Goal: Find contact information: Find contact information

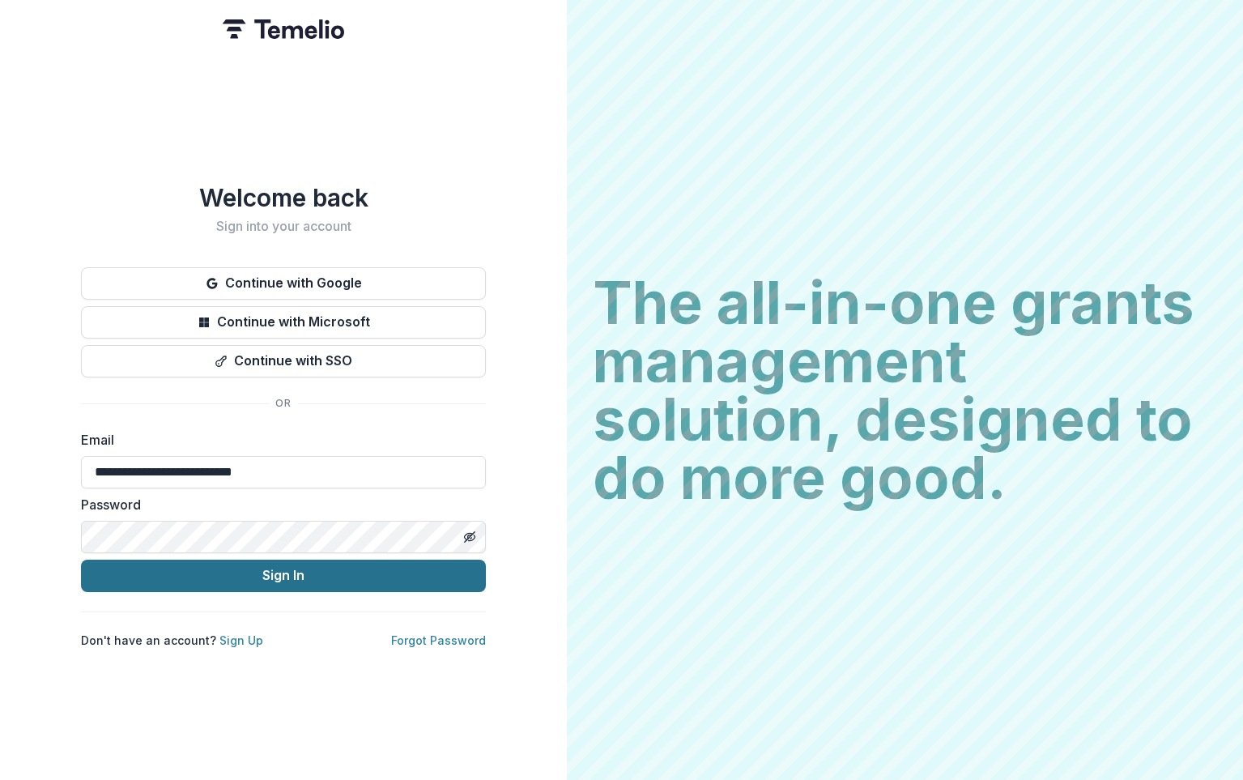
click at [339, 565] on button "Sign In" at bounding box center [283, 575] width 405 height 32
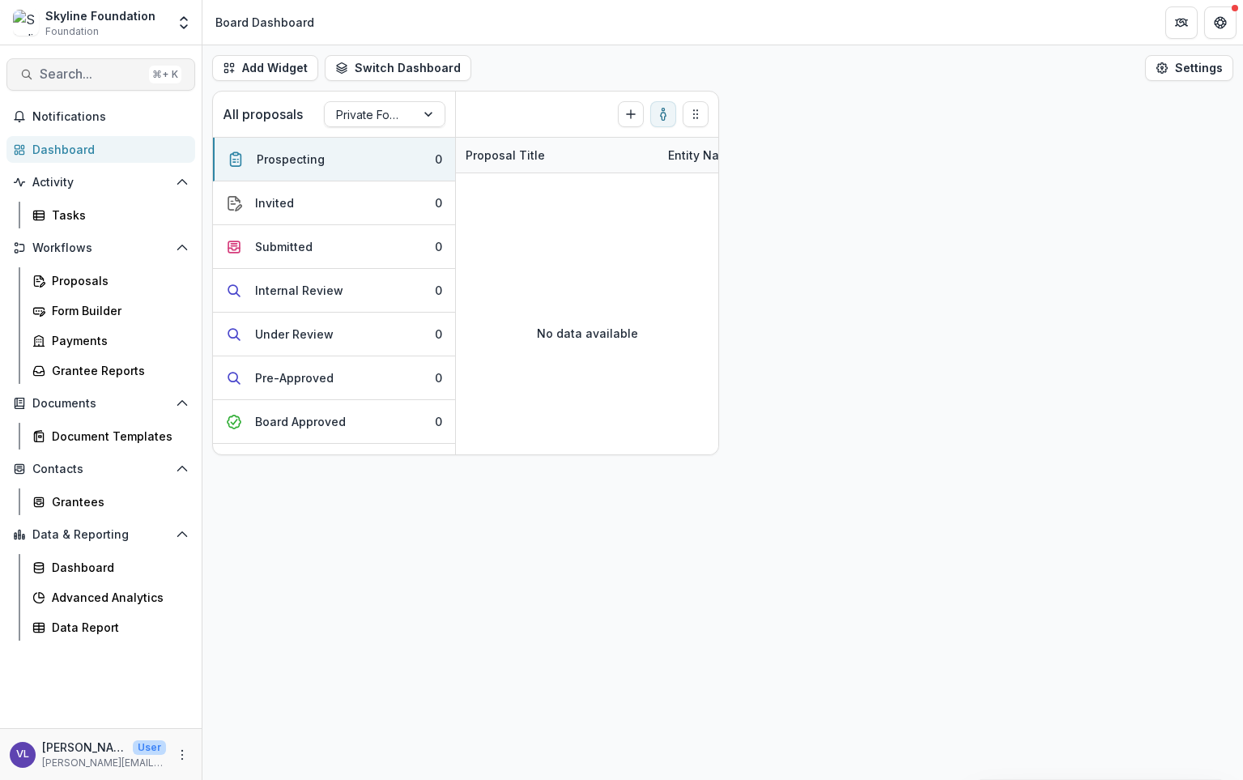
click at [108, 73] on span "Search..." at bounding box center [91, 73] width 103 height 15
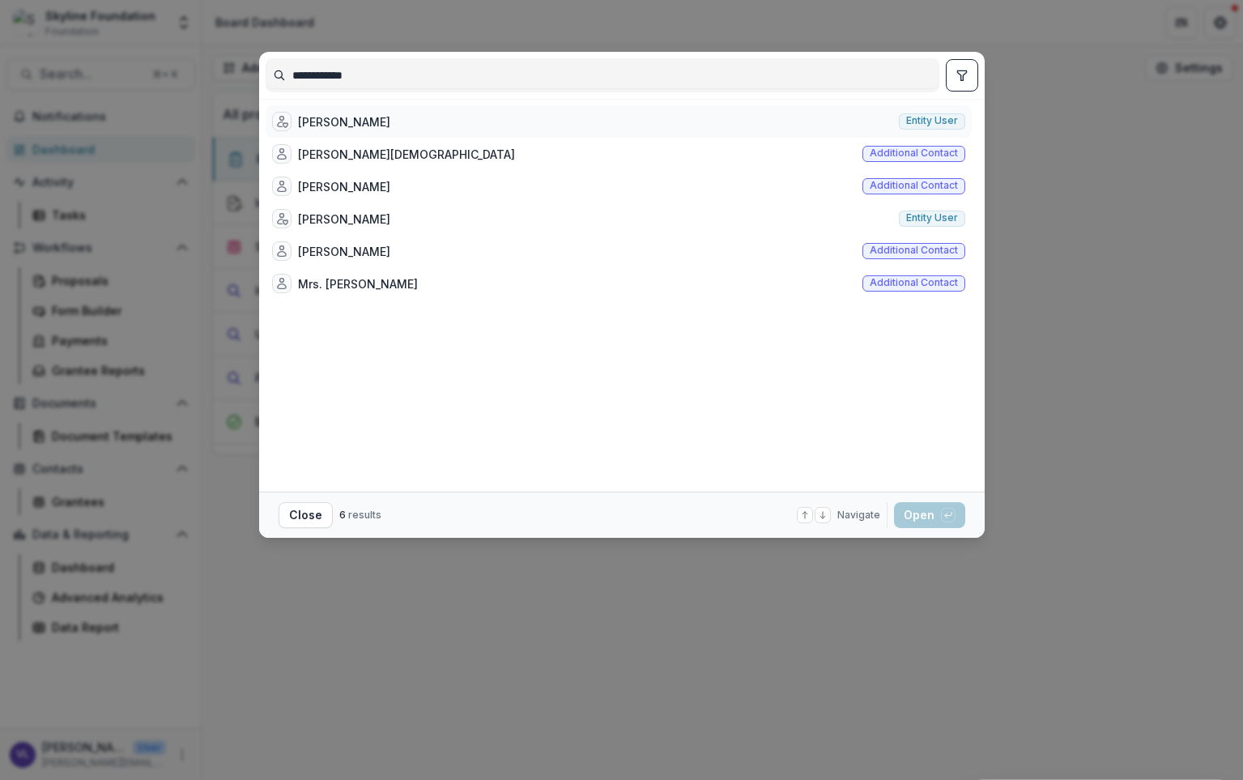
type input "**********"
click at [358, 127] on div "[PERSON_NAME]" at bounding box center [344, 121] width 92 height 17
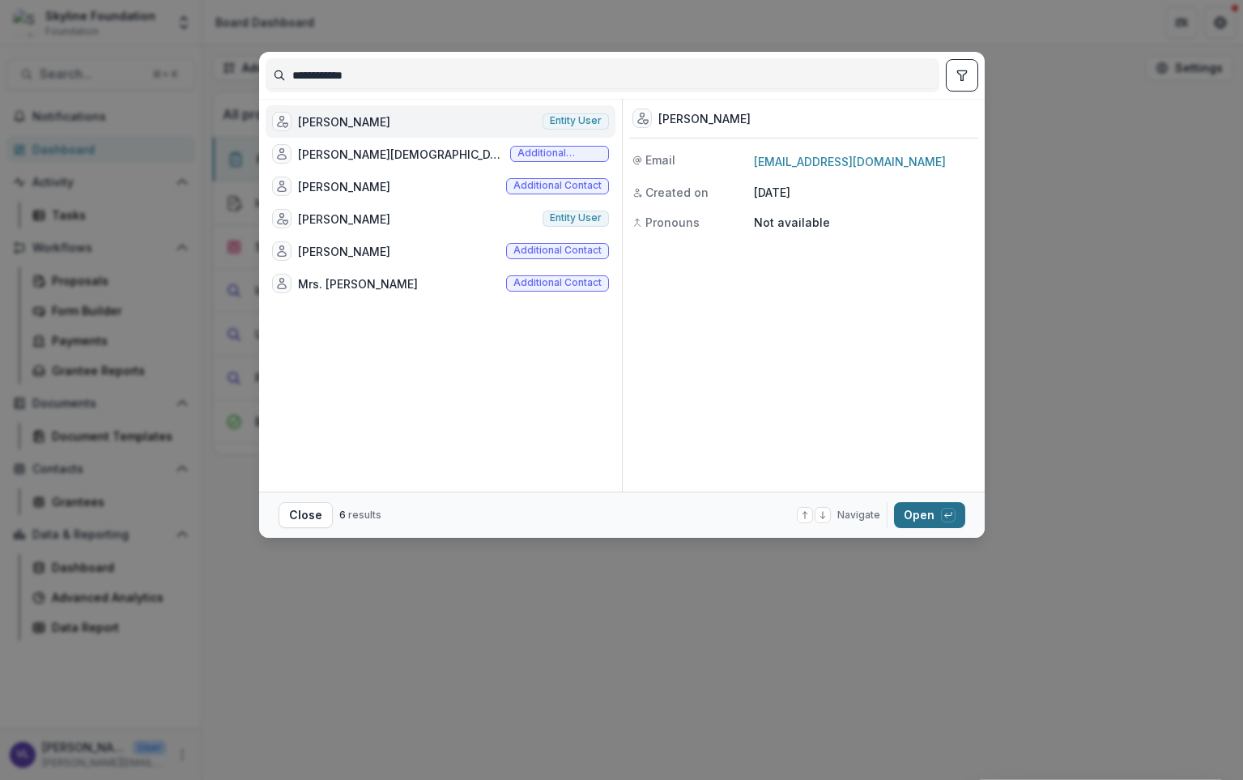
click at [920, 517] on button "Open with enter key" at bounding box center [929, 515] width 71 height 26
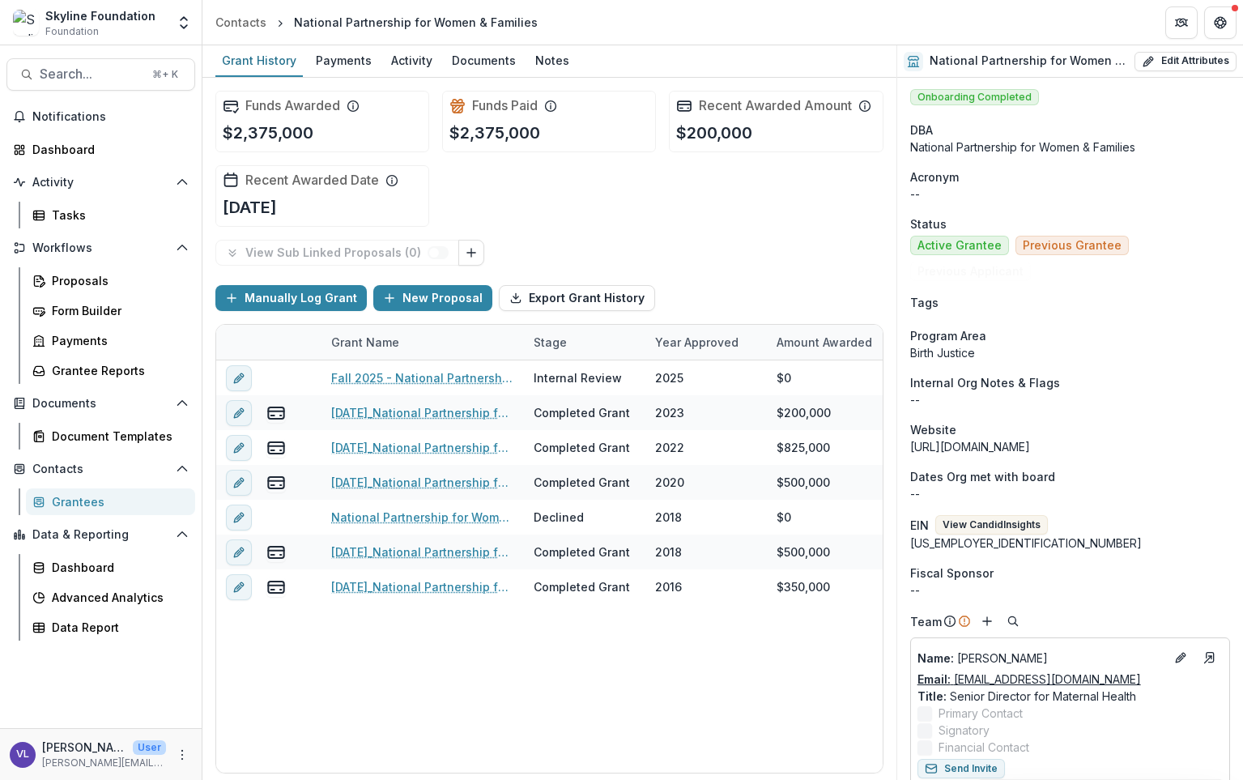
scroll to position [3, 0]
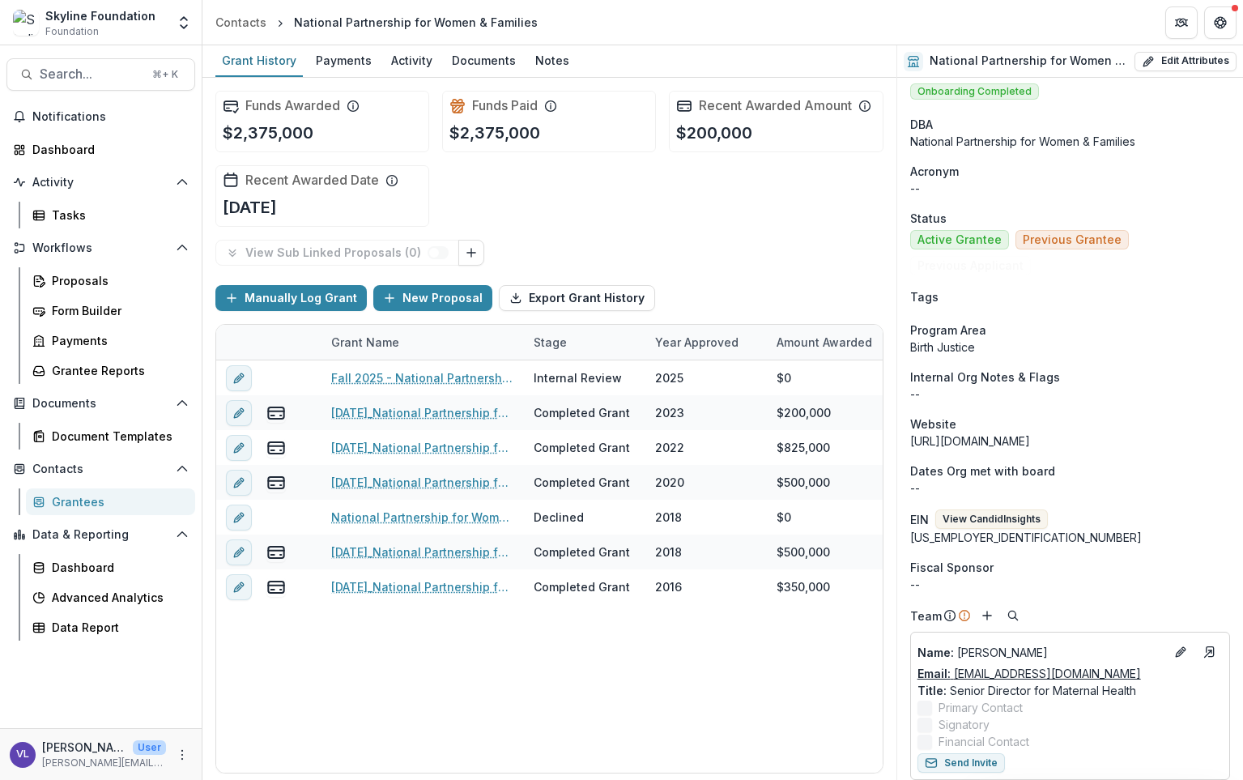
click at [1106, 674] on link "Email: [EMAIL_ADDRESS][DOMAIN_NAME]" at bounding box center [1028, 673] width 223 height 17
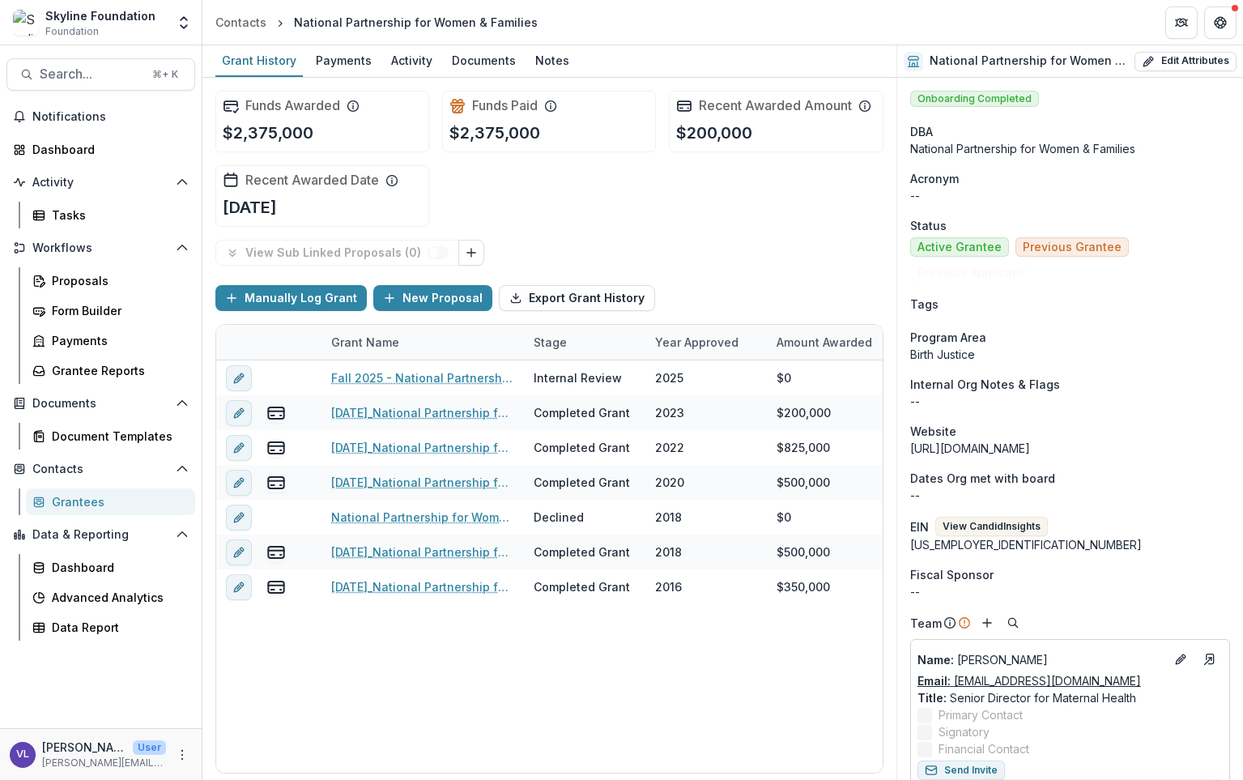
scroll to position [2, 0]
drag, startPoint x: 1137, startPoint y: 679, endPoint x: 953, endPoint y: 683, distance: 183.8
click at [953, 683] on div "Email: [EMAIL_ADDRESS][DOMAIN_NAME]" at bounding box center [1069, 678] width 305 height 17
copy link "[EMAIL_ADDRESS][DOMAIN_NAME]"
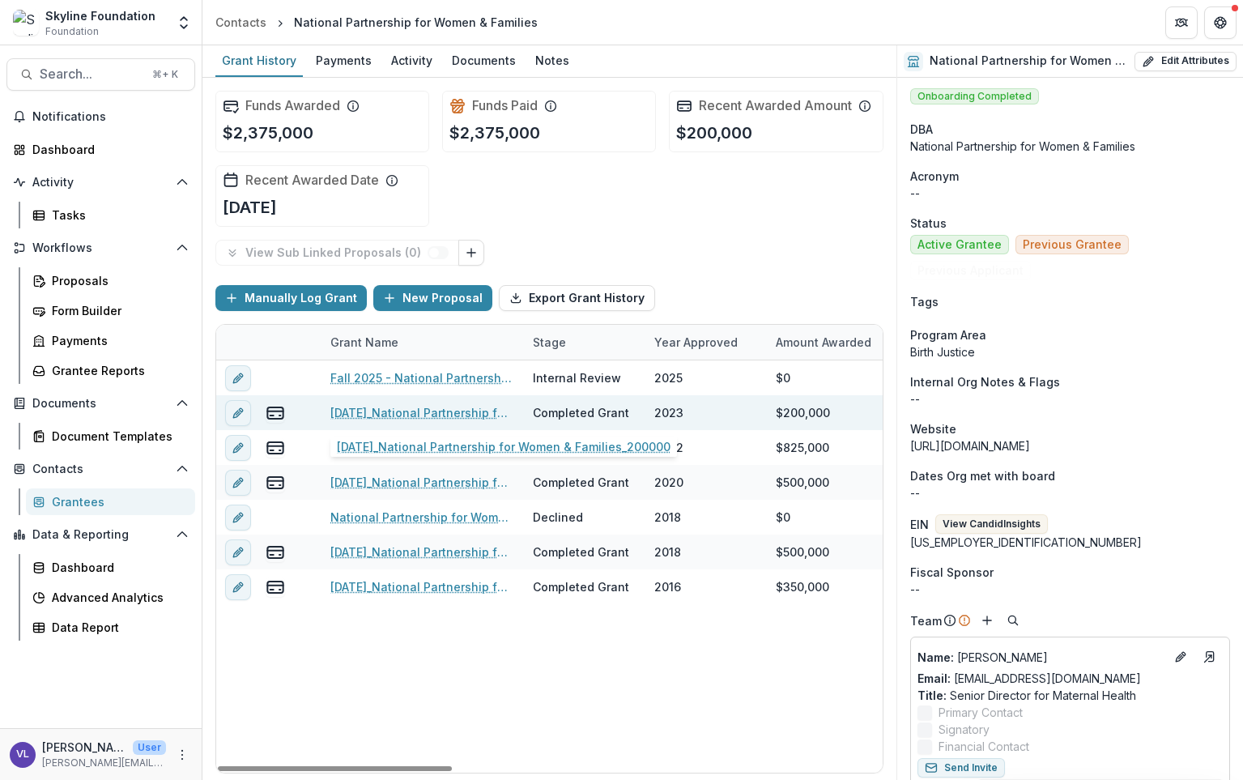
scroll to position [0, 0]
click at [411, 410] on link "[DATE]_National Partnership for Women & Families_200000" at bounding box center [422, 412] width 183 height 17
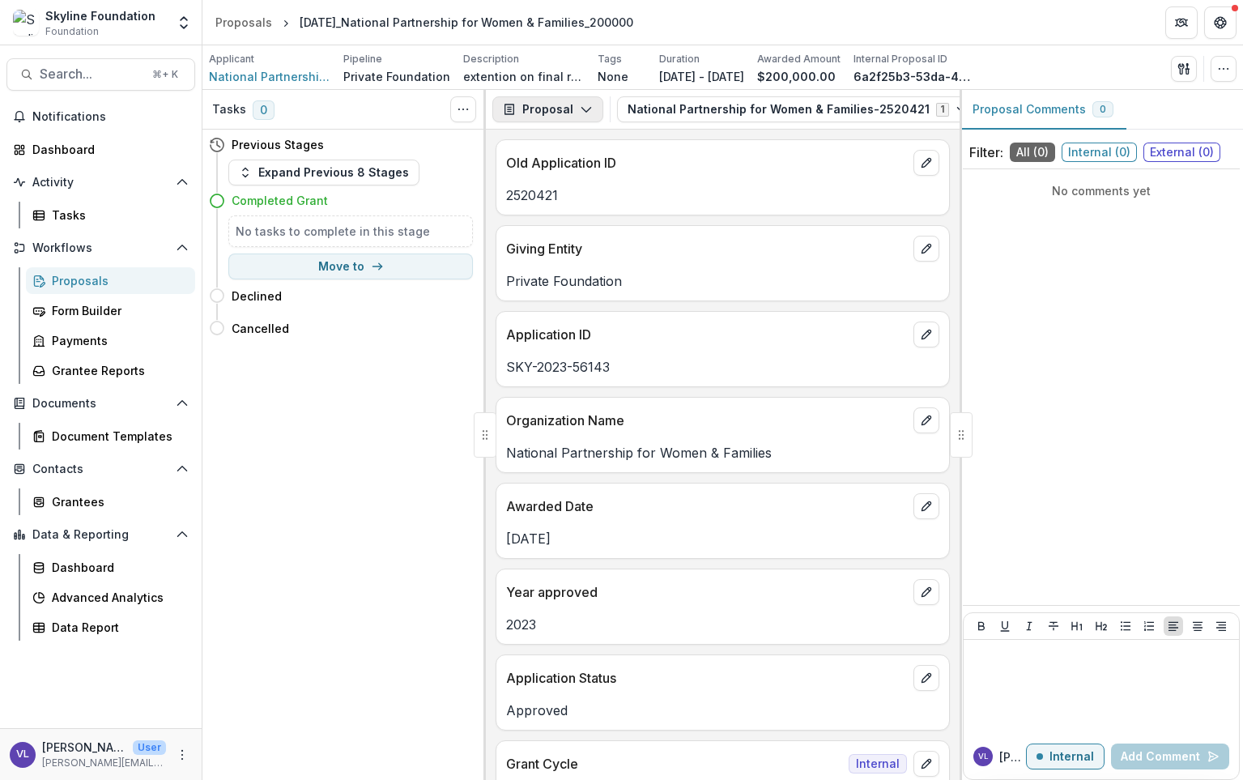
click at [580, 105] on icon "button" at bounding box center [586, 109] width 13 height 13
click at [575, 149] on div "Proposal" at bounding box center [599, 146] width 148 height 17
click at [955, 107] on icon "button" at bounding box center [961, 109] width 13 height 13
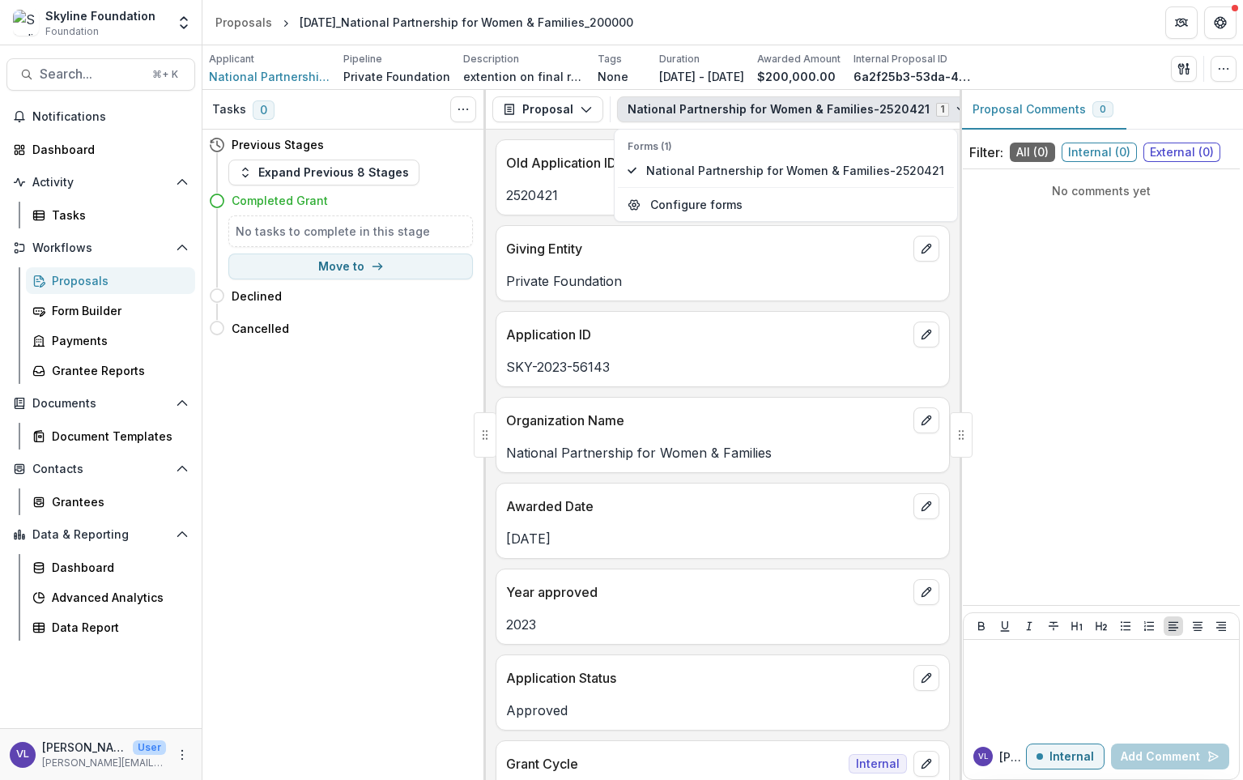
click at [955, 107] on icon "button" at bounding box center [961, 109] width 13 height 13
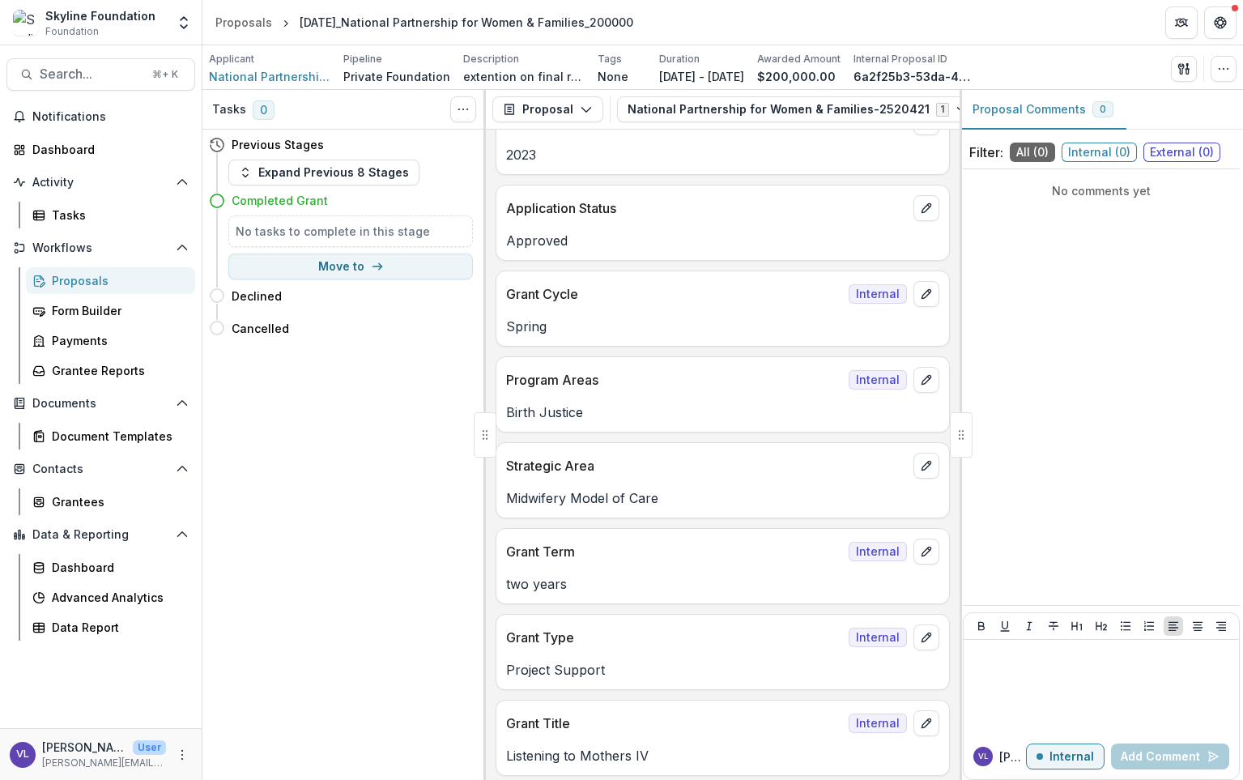
scroll to position [474, 0]
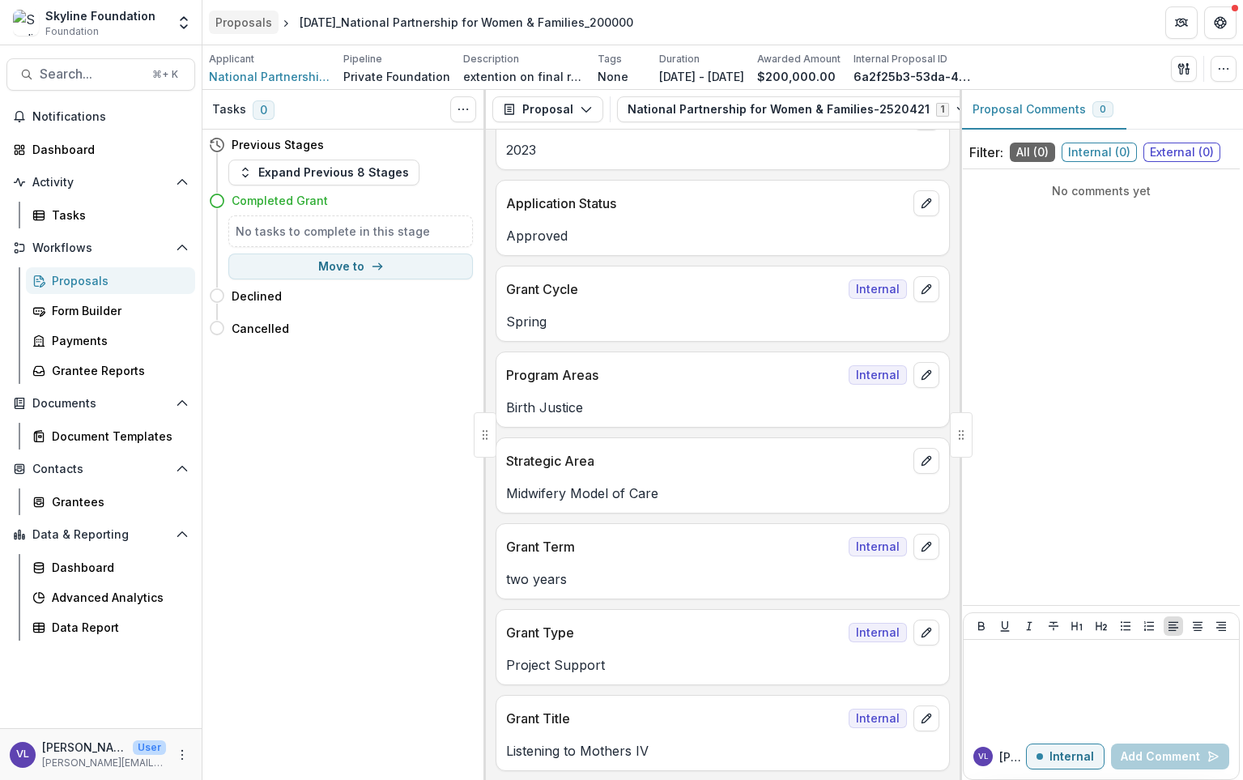
click at [239, 23] on div "Proposals" at bounding box center [243, 22] width 57 height 17
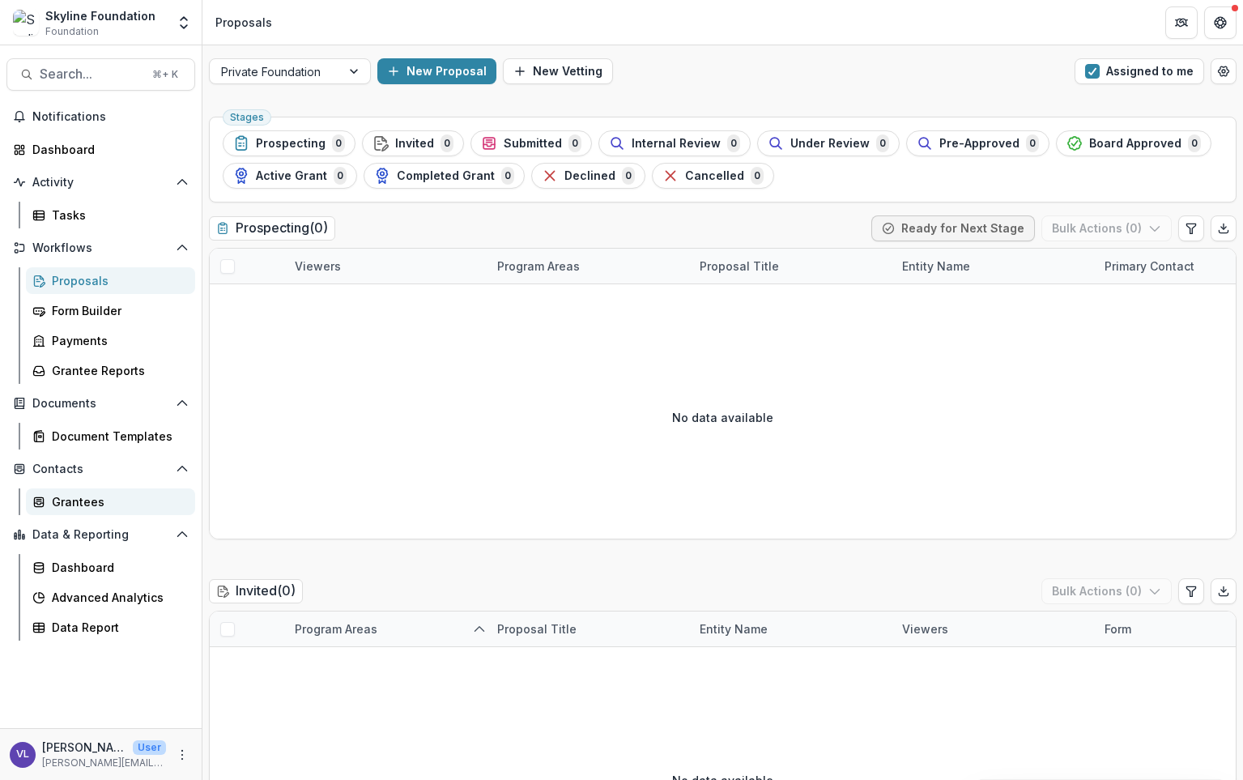
click at [95, 495] on div "Grantees" at bounding box center [117, 501] width 130 height 17
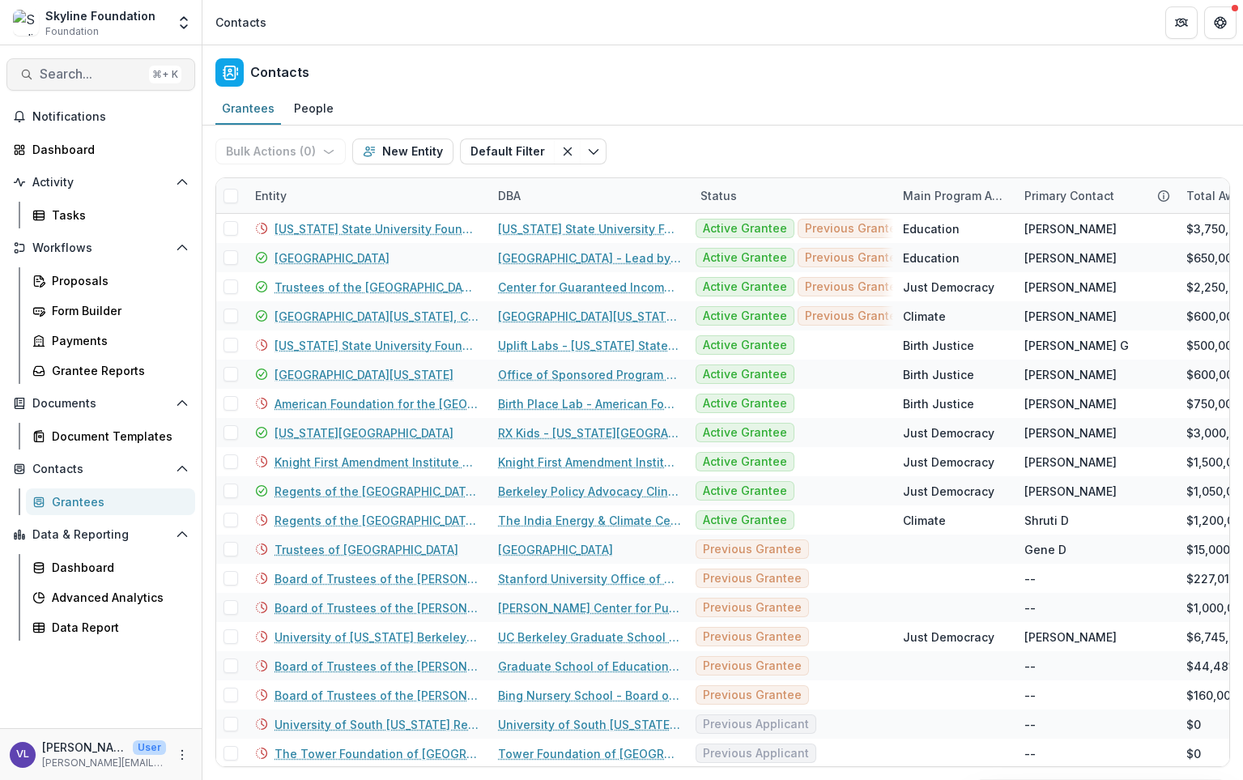
click at [134, 78] on span "Search..." at bounding box center [91, 73] width 103 height 15
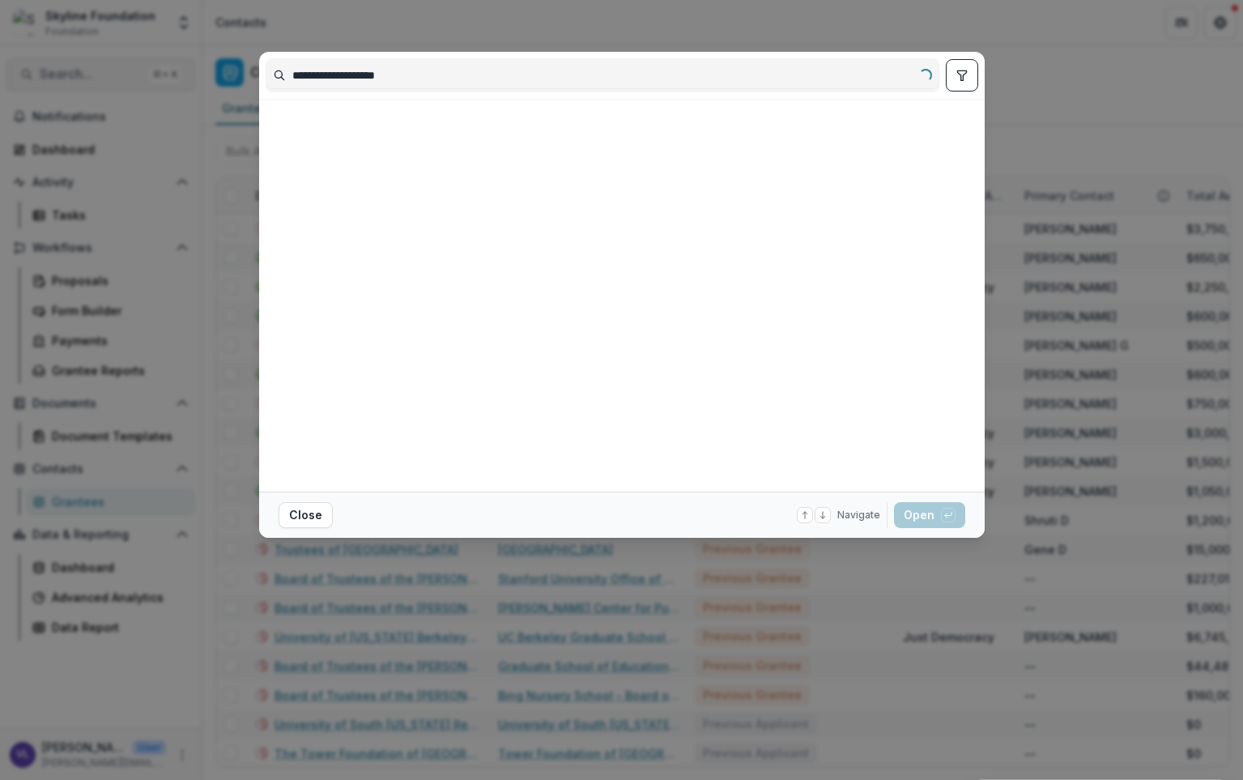
type input "**********"
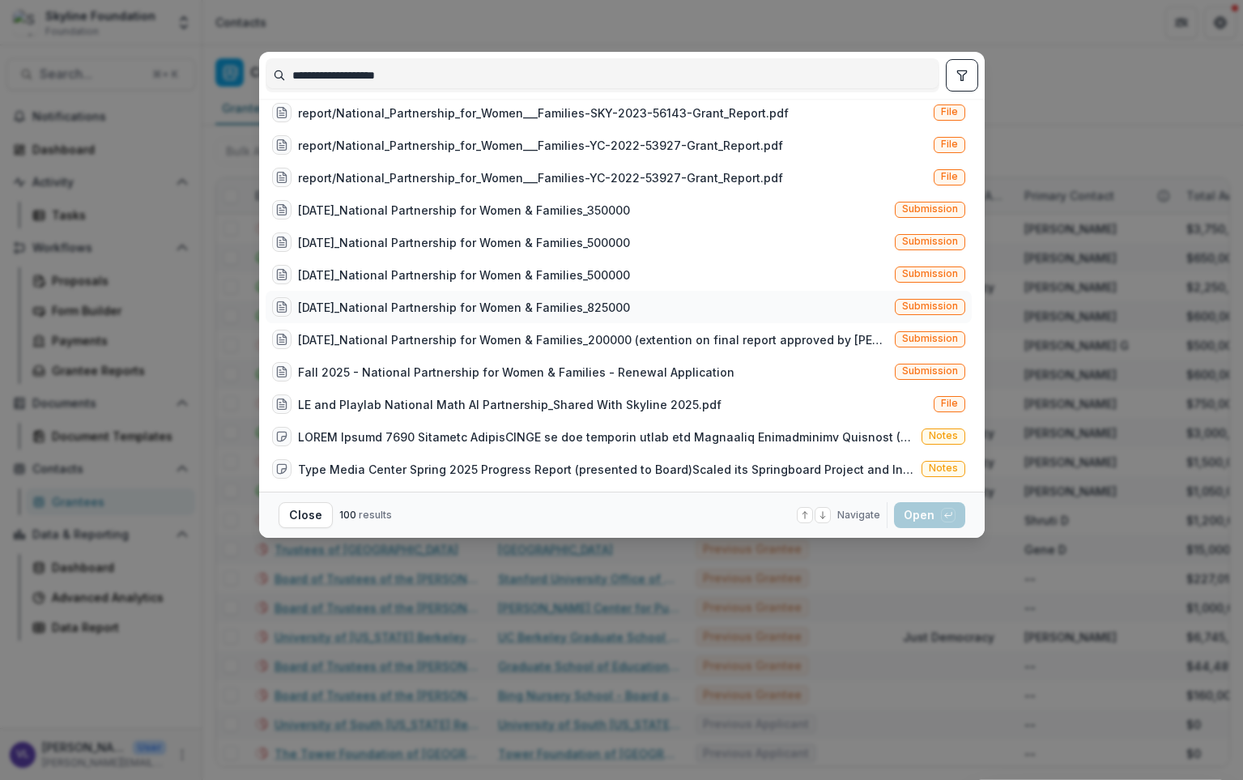
scroll to position [331, 0]
click at [284, 308] on icon at bounding box center [281, 308] width 13 height 13
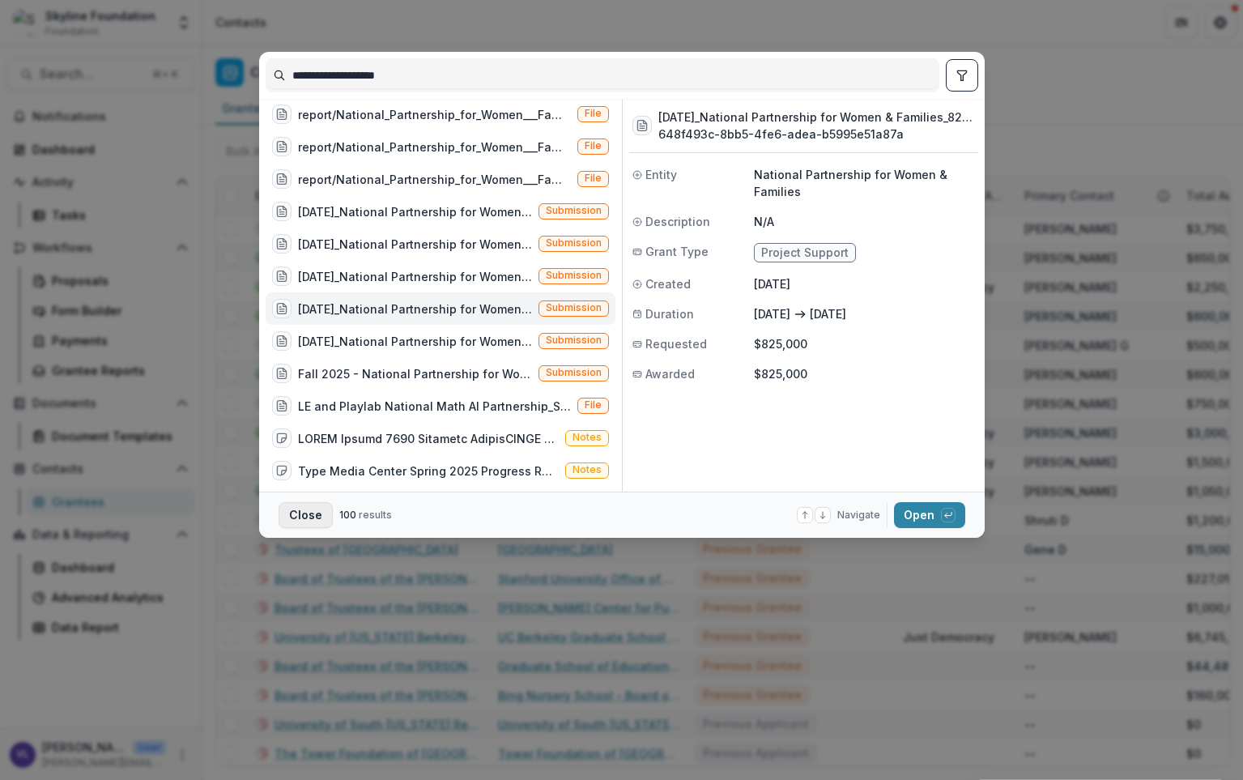
click at [317, 524] on button "Close" at bounding box center [306, 515] width 54 height 26
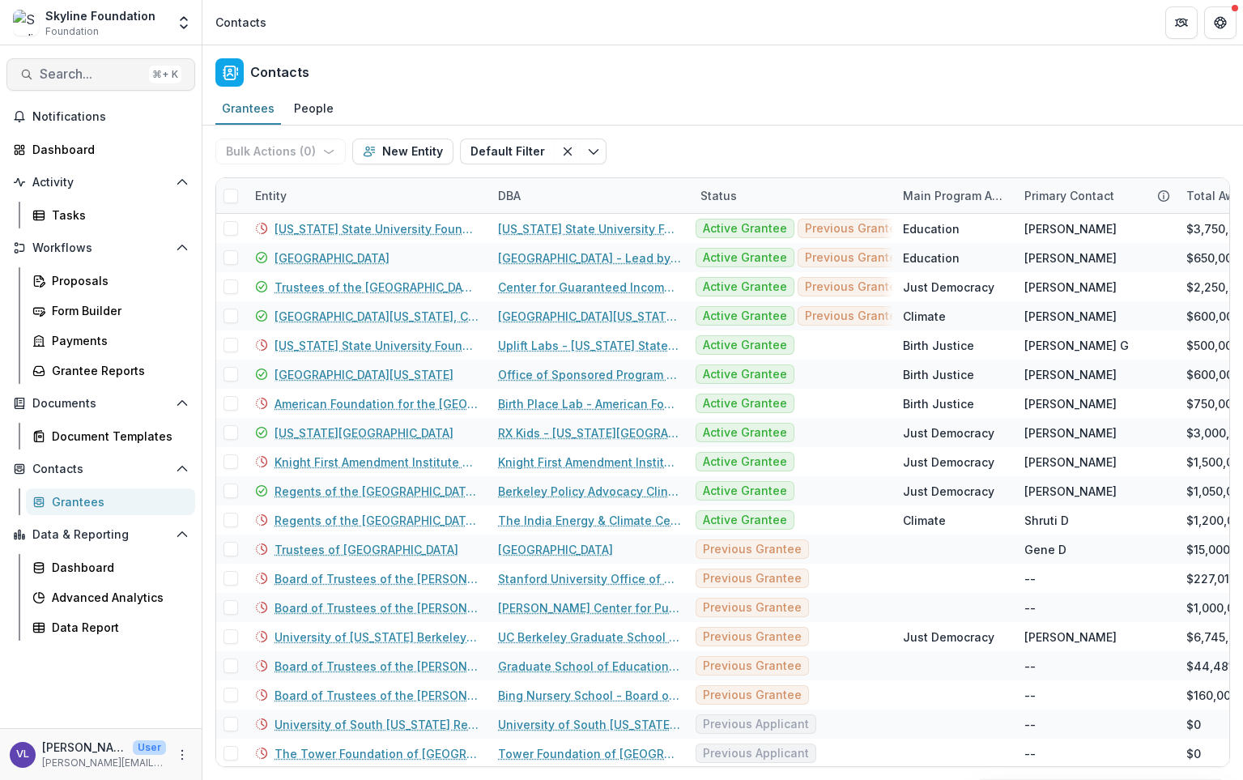
click at [71, 68] on span "Search..." at bounding box center [91, 73] width 103 height 15
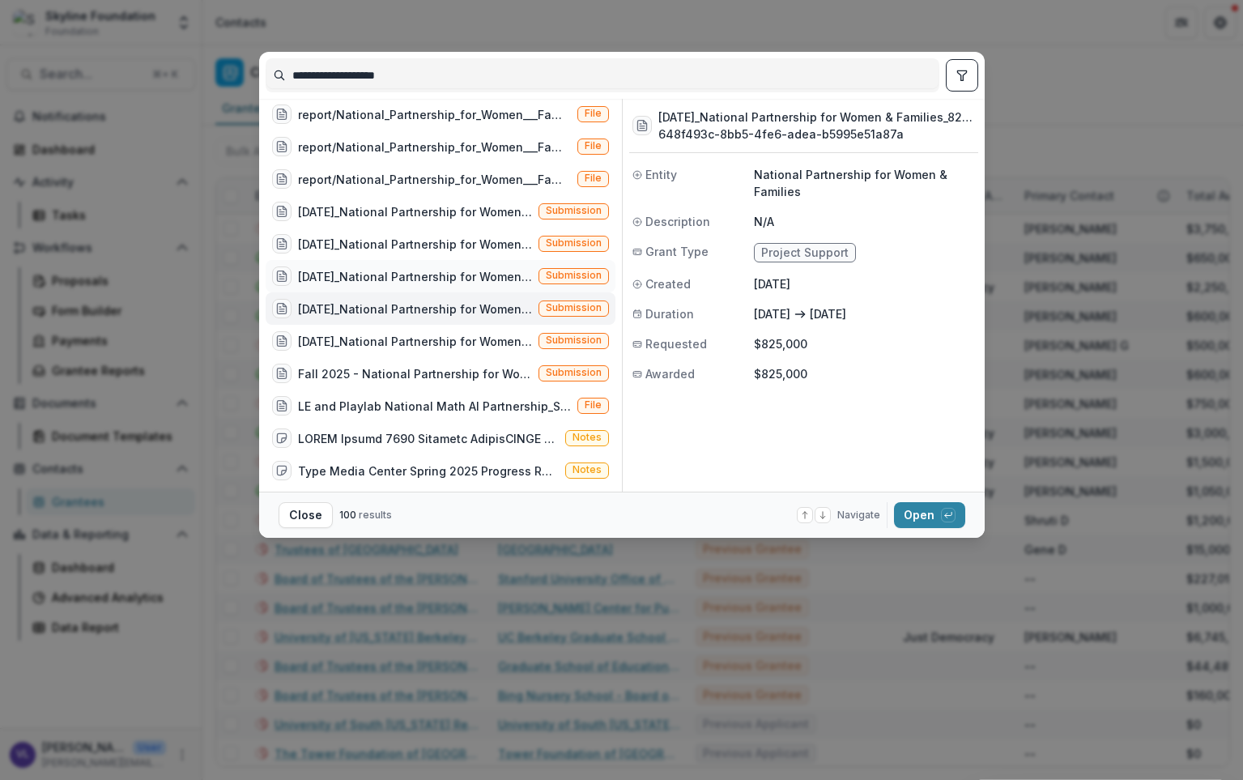
scroll to position [334, 0]
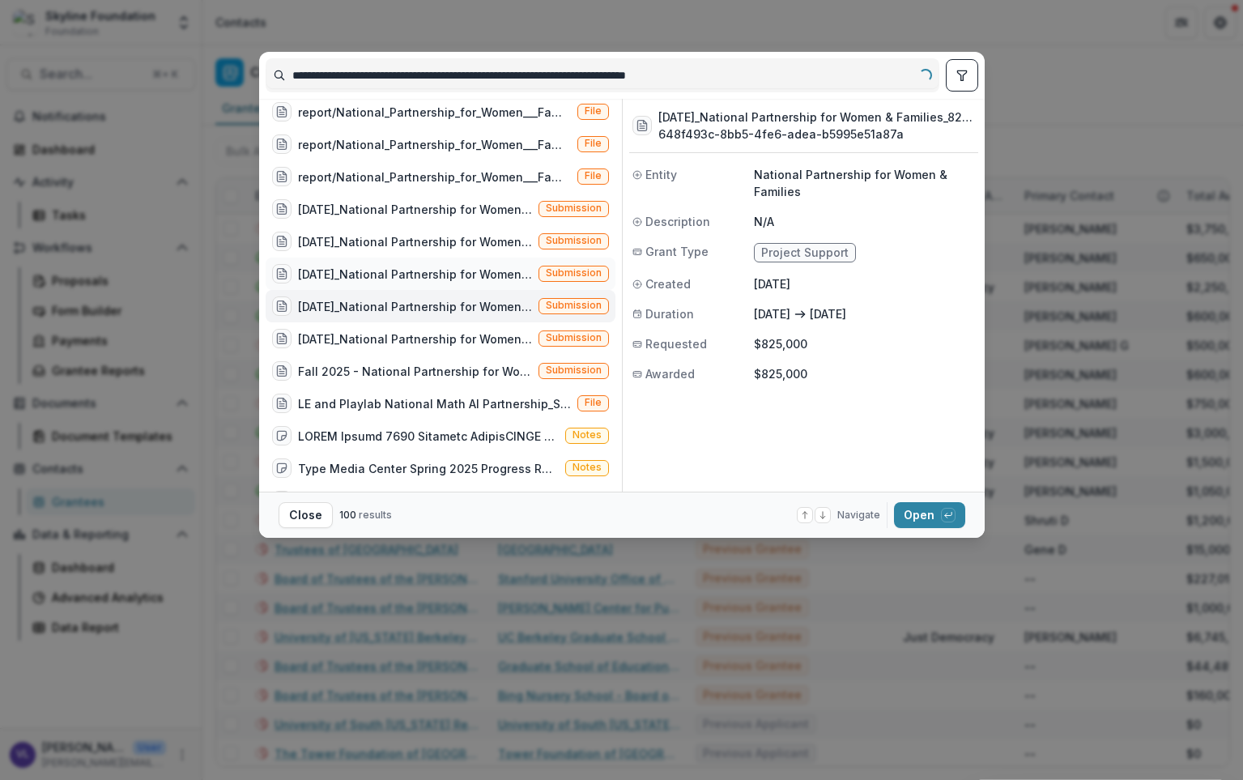
type input "**********"
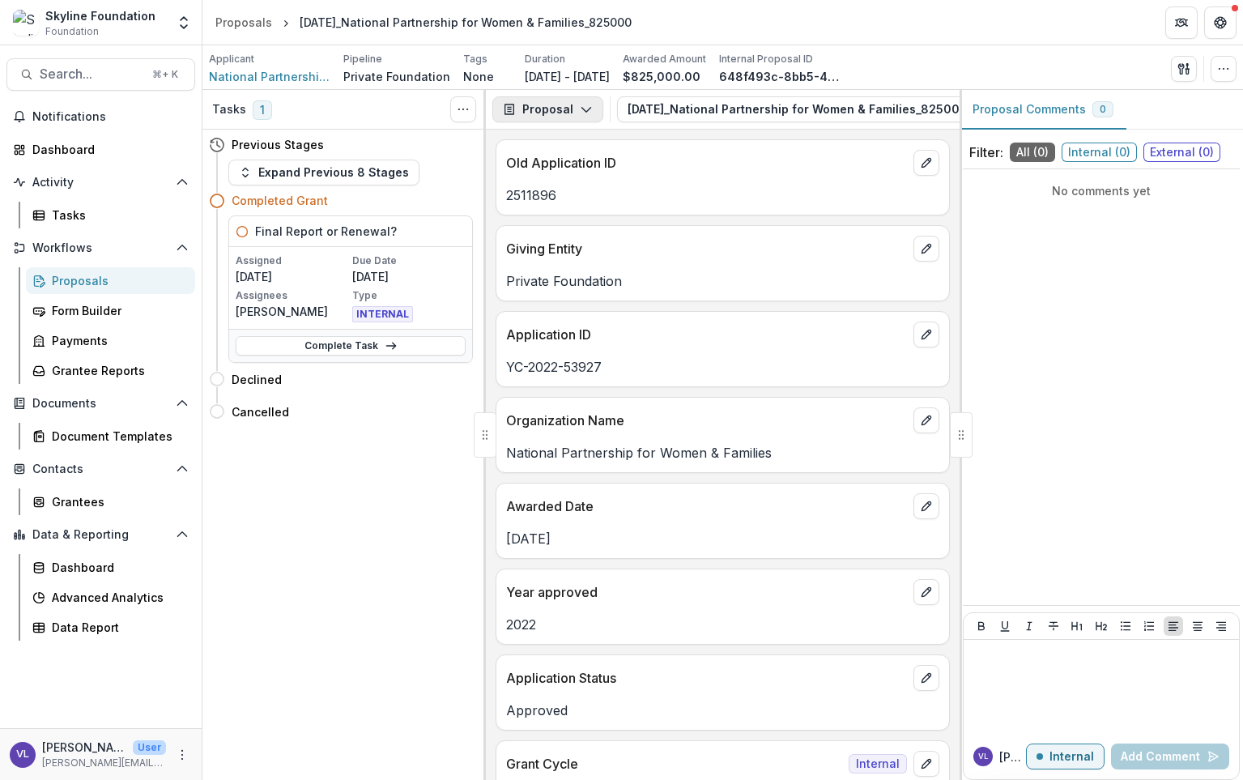
click at [559, 111] on button "Proposal" at bounding box center [547, 109] width 111 height 26
click at [326, 509] on div "Tasks 1 Show Cancelled Tasks Previous Stages Expand Previous 8 Stages Completed…" at bounding box center [343, 435] width 283 height 690
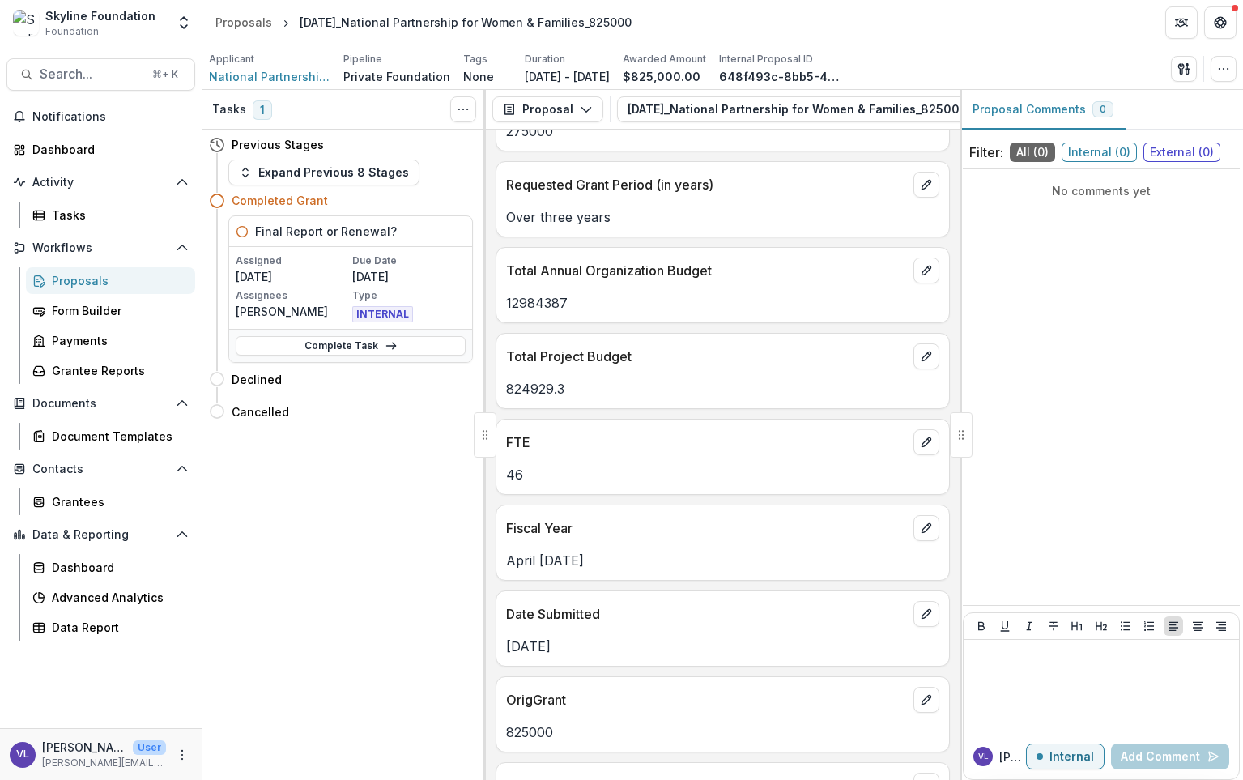
scroll to position [1694, 0]
